Goal: Task Accomplishment & Management: Use online tool/utility

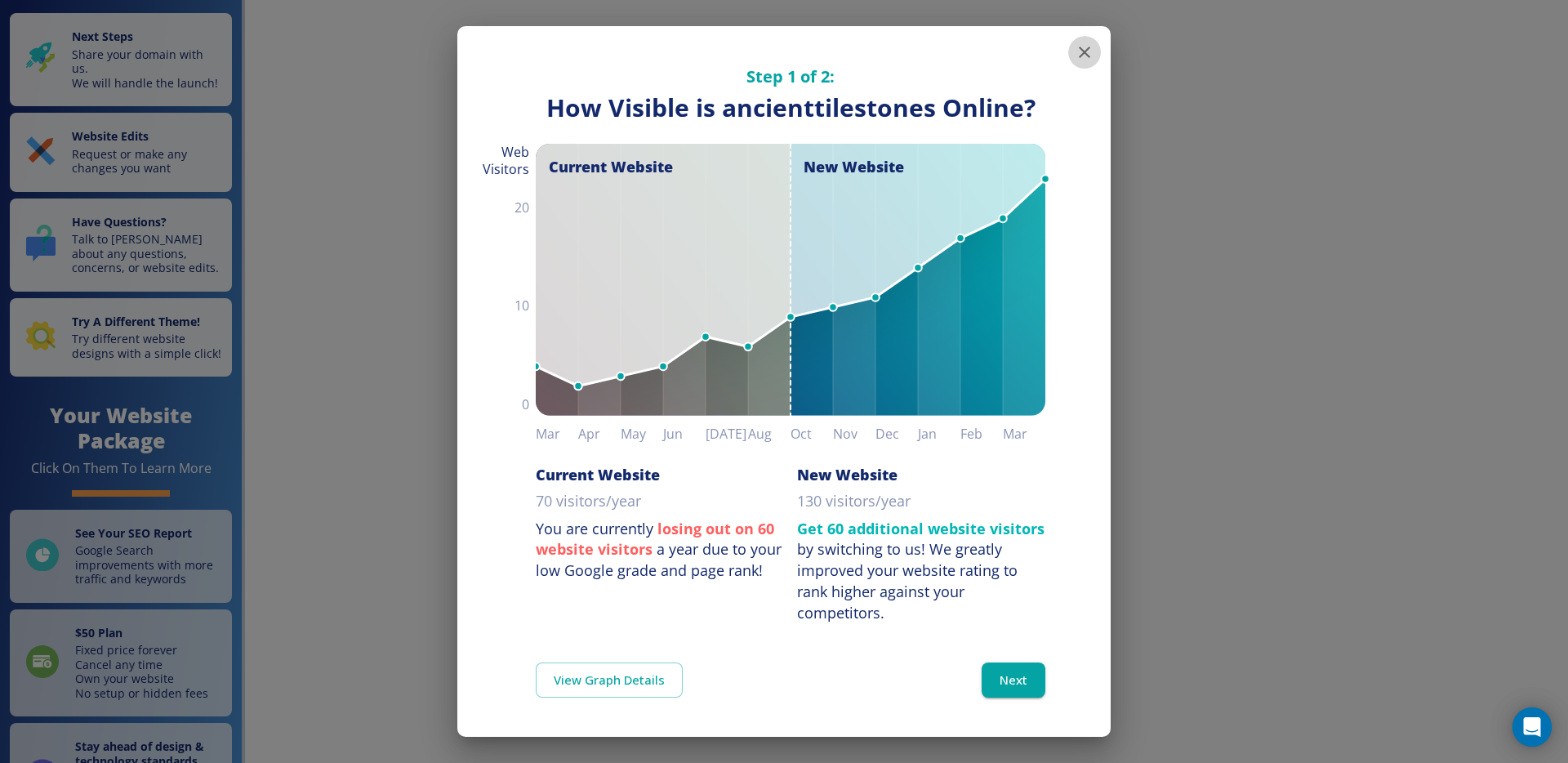
click at [1089, 42] on icon "button" at bounding box center [1085, 52] width 20 height 20
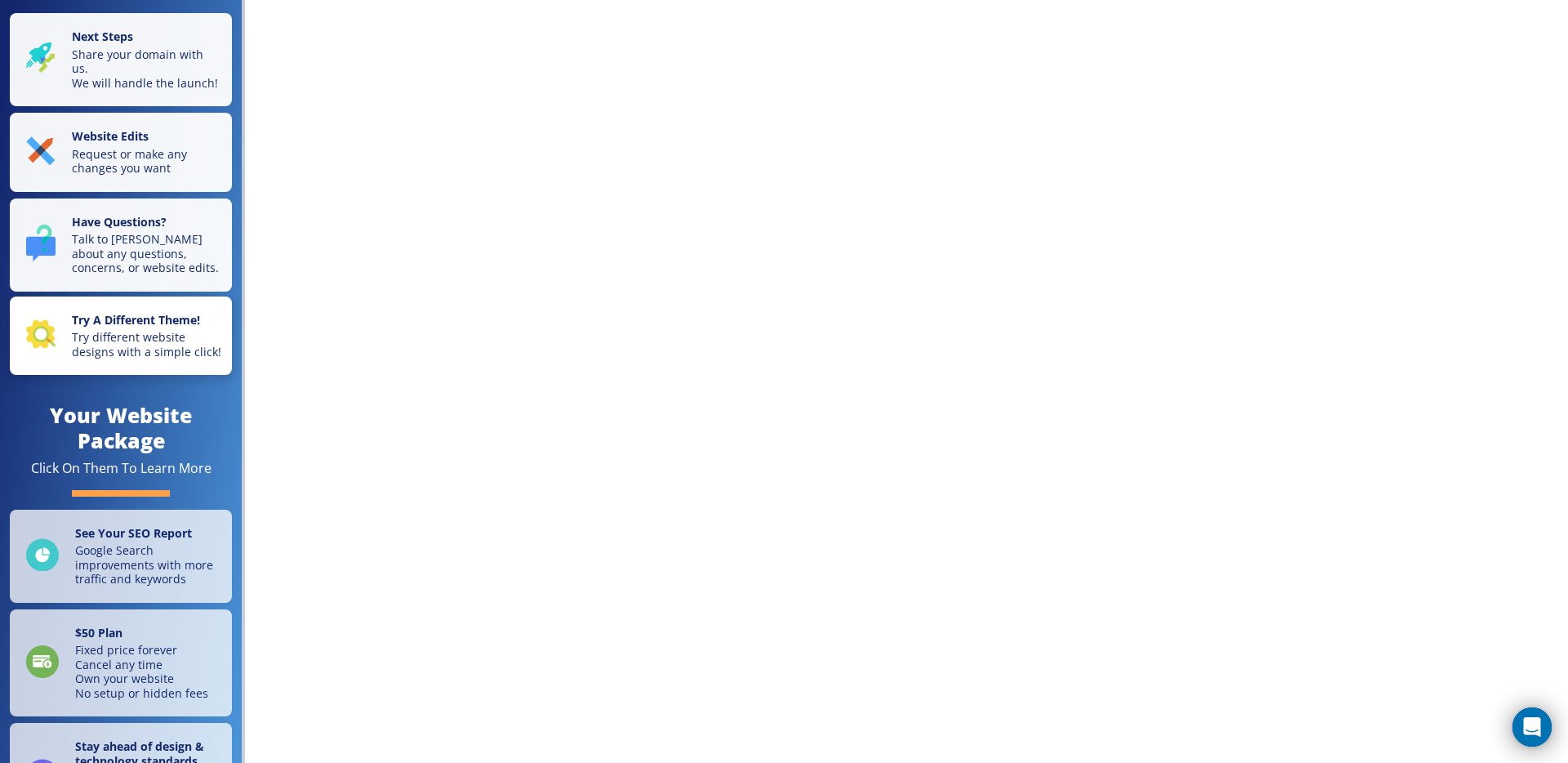
click at [129, 330] on p "Try different website designs with a simple click!" at bounding box center [147, 344] width 150 height 29
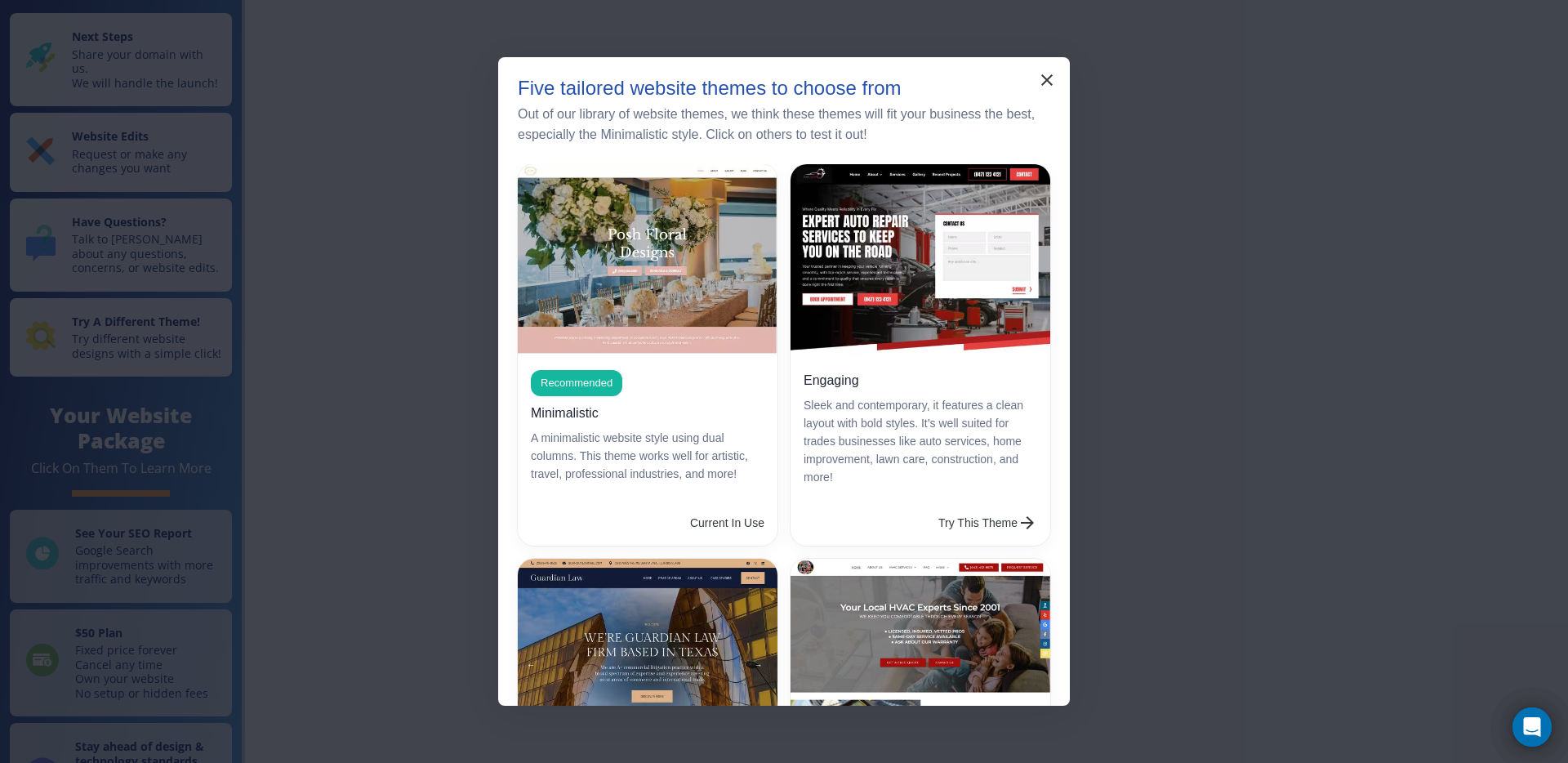
click at [785, 551] on div "Boxy Using numerous background images and boxy elements, this versatile theme w…" at bounding box center [913, 733] width 273 height 376
click at [1052, 85] on icon "button" at bounding box center [1047, 80] width 12 height 12
